Goal: Task Accomplishment & Management: Manage account settings

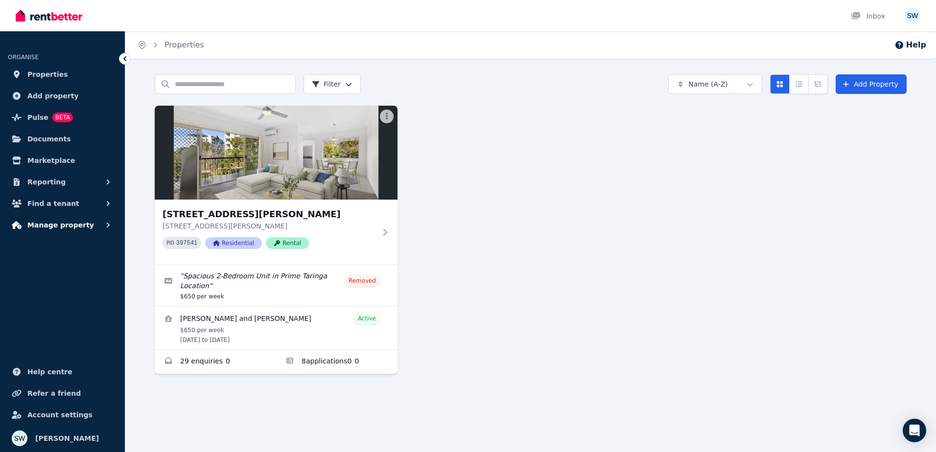
click at [89, 219] on button "Manage property" at bounding box center [62, 225] width 109 height 20
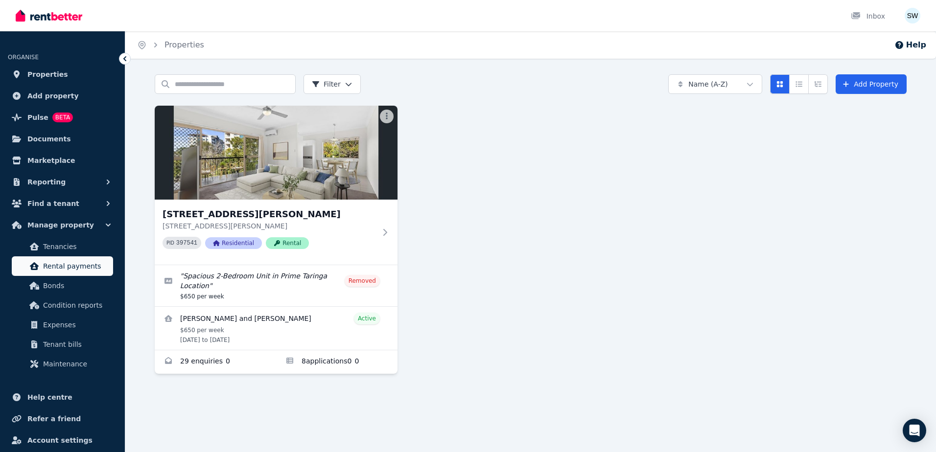
click at [72, 274] on link "Rental payments" at bounding box center [62, 266] width 101 height 20
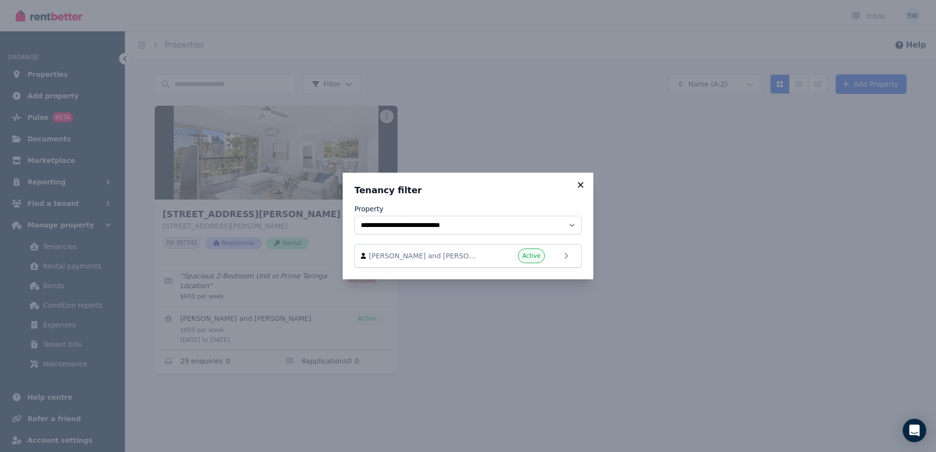
click at [580, 186] on icon at bounding box center [580, 185] width 10 height 9
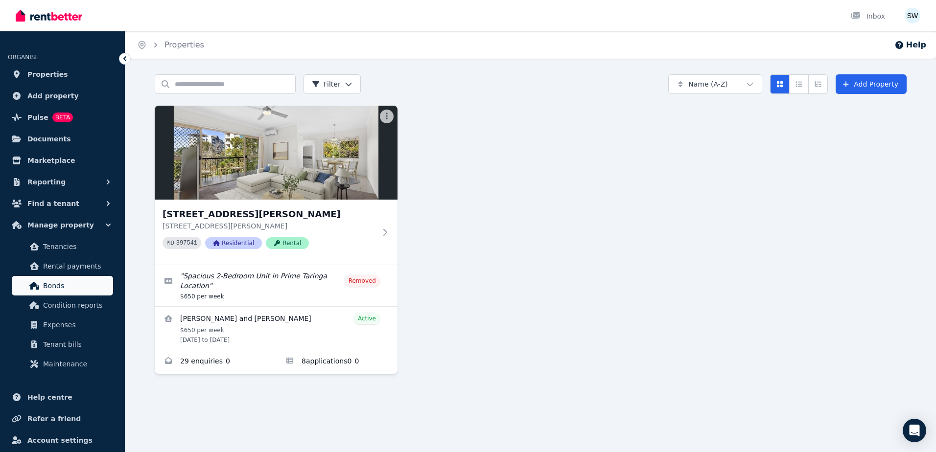
click at [48, 285] on span "Bonds" at bounding box center [76, 286] width 66 height 12
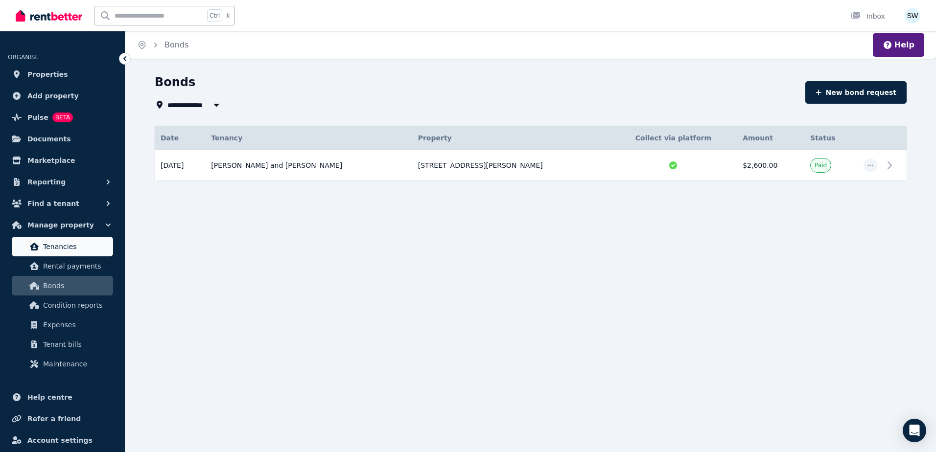
click at [98, 241] on span "Tenancies" at bounding box center [76, 247] width 66 height 12
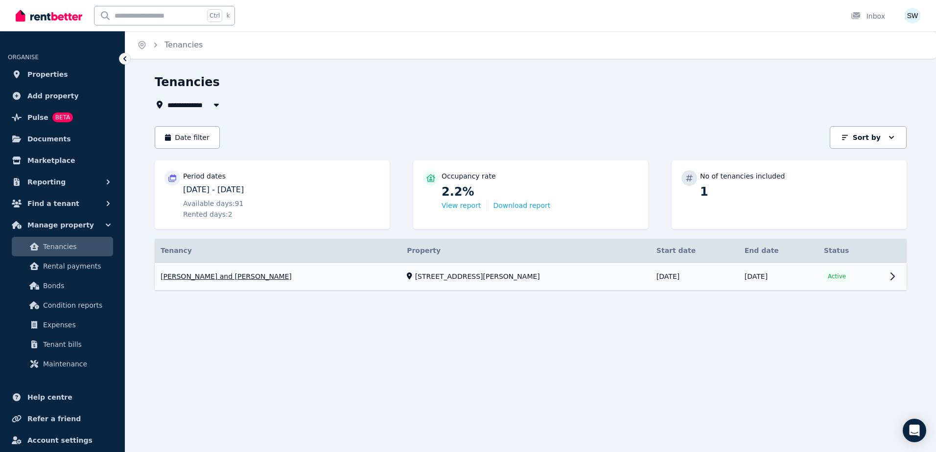
click at [427, 277] on link "View property details" at bounding box center [531, 277] width 752 height 28
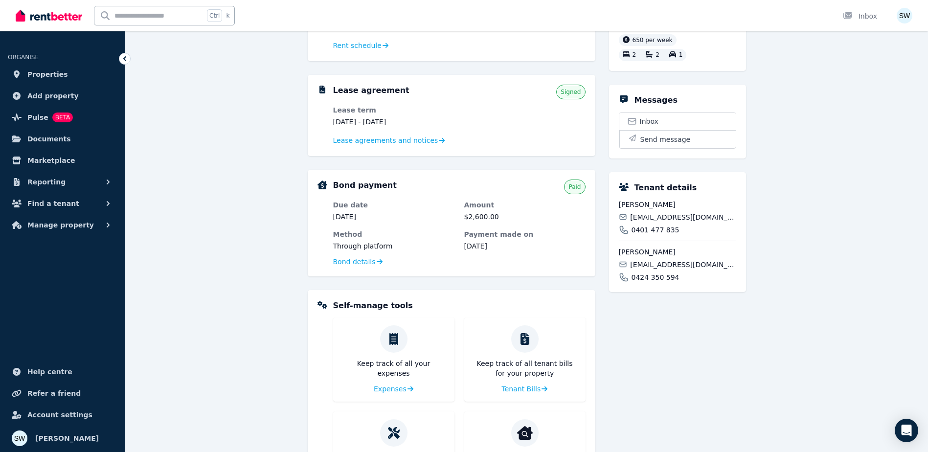
scroll to position [156, 0]
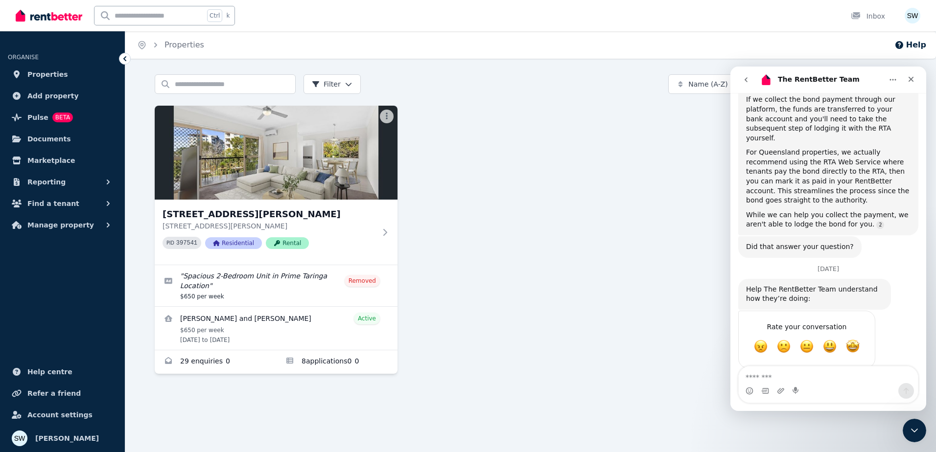
scroll to position [253, 0]
